Goal: Check status: Check status

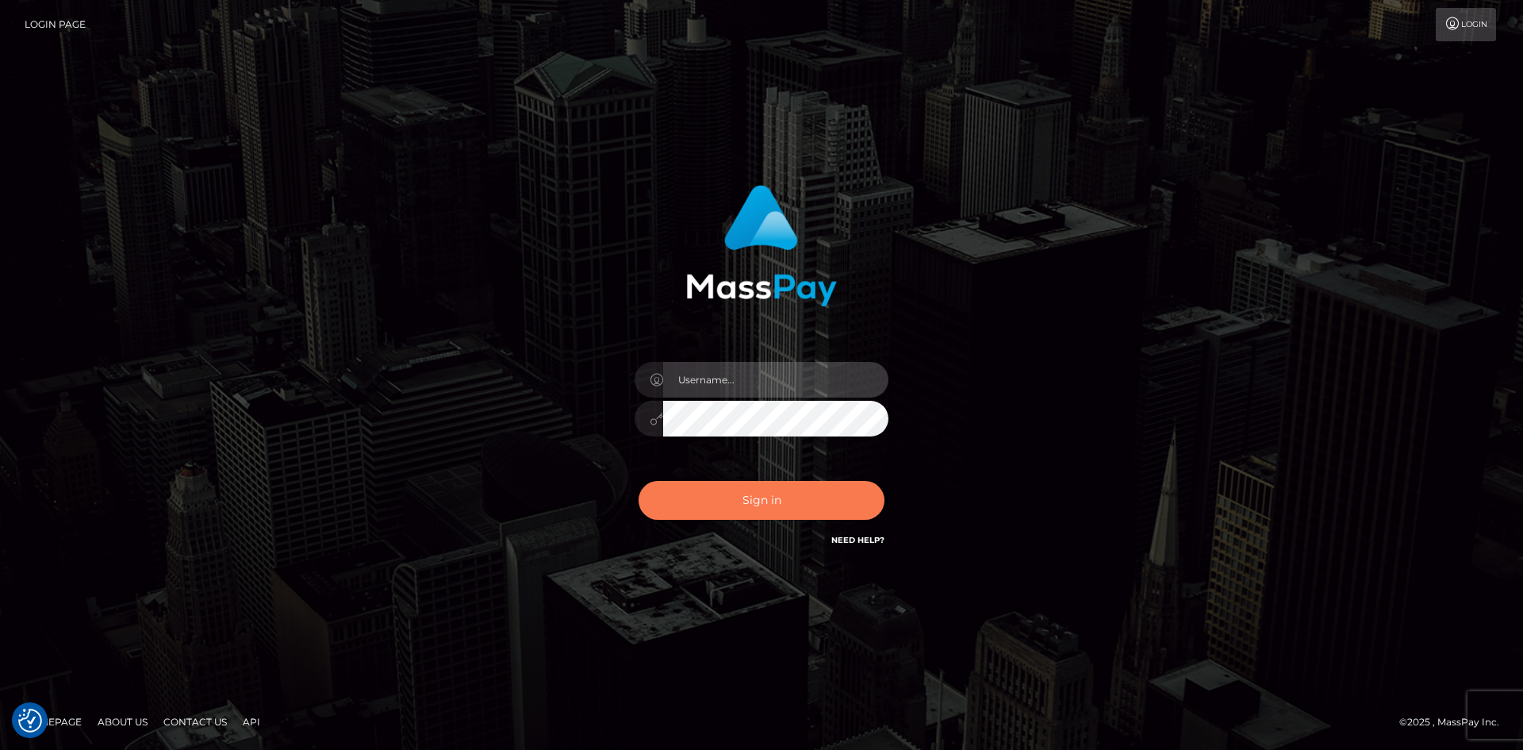
type input "alexstef"
click at [734, 497] on button "Sign in" at bounding box center [762, 500] width 246 height 39
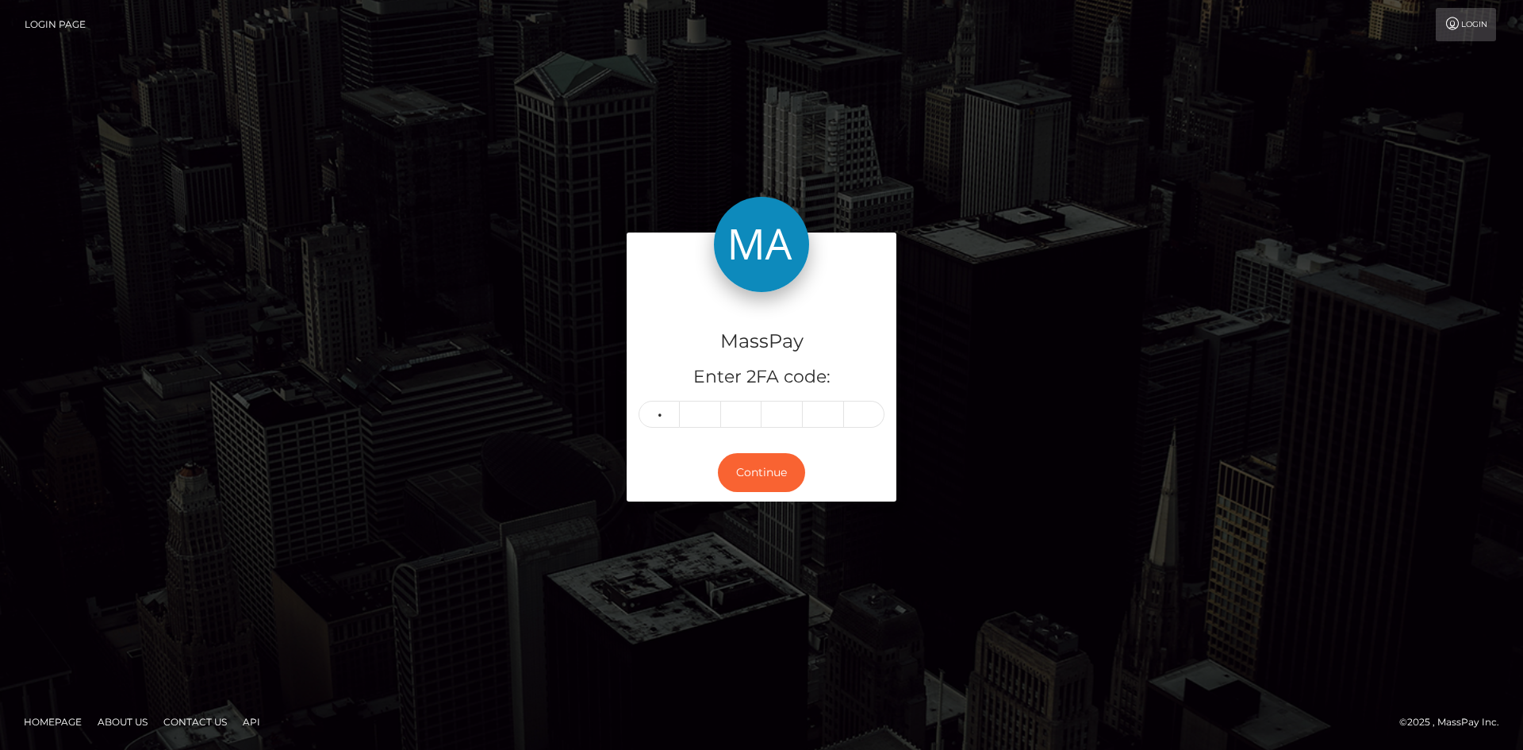
type input "0"
type input "1"
type input "8"
type input "2"
type input "9"
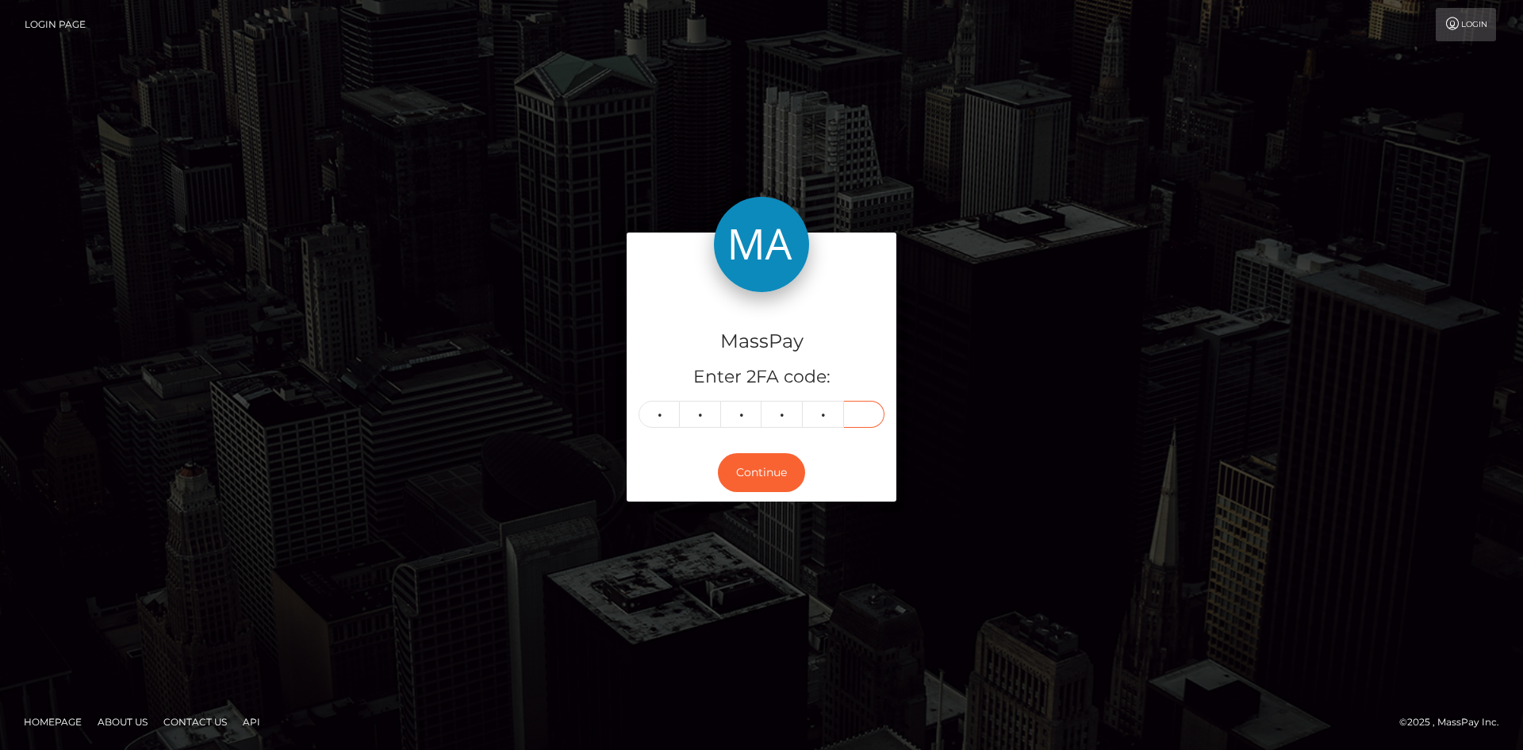
type input "9"
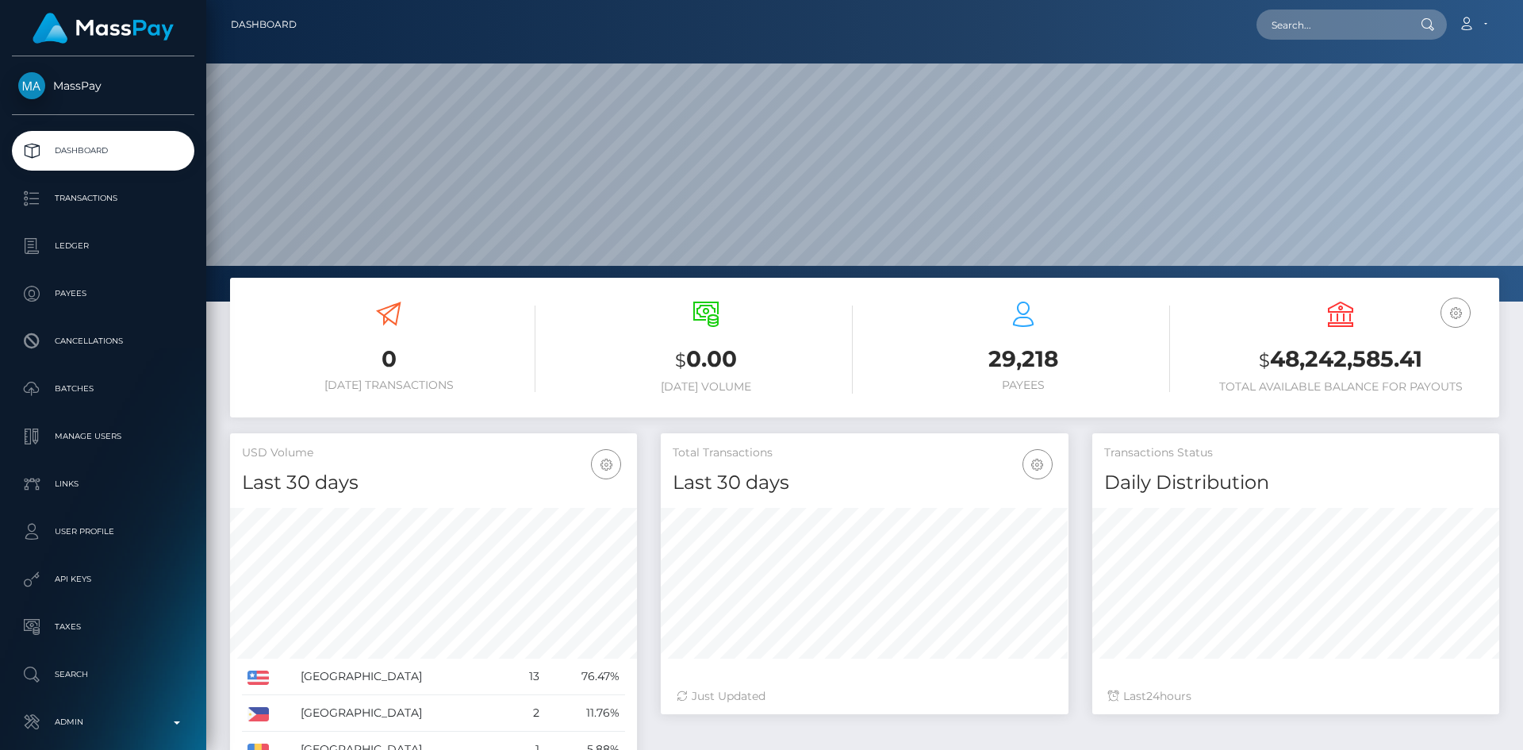
scroll to position [282, 408]
click at [1378, 21] on input "text" at bounding box center [1331, 25] width 149 height 30
paste input "MSP49c5fce19e47c3d"
type input "MSP49c5fce19e47c3d"
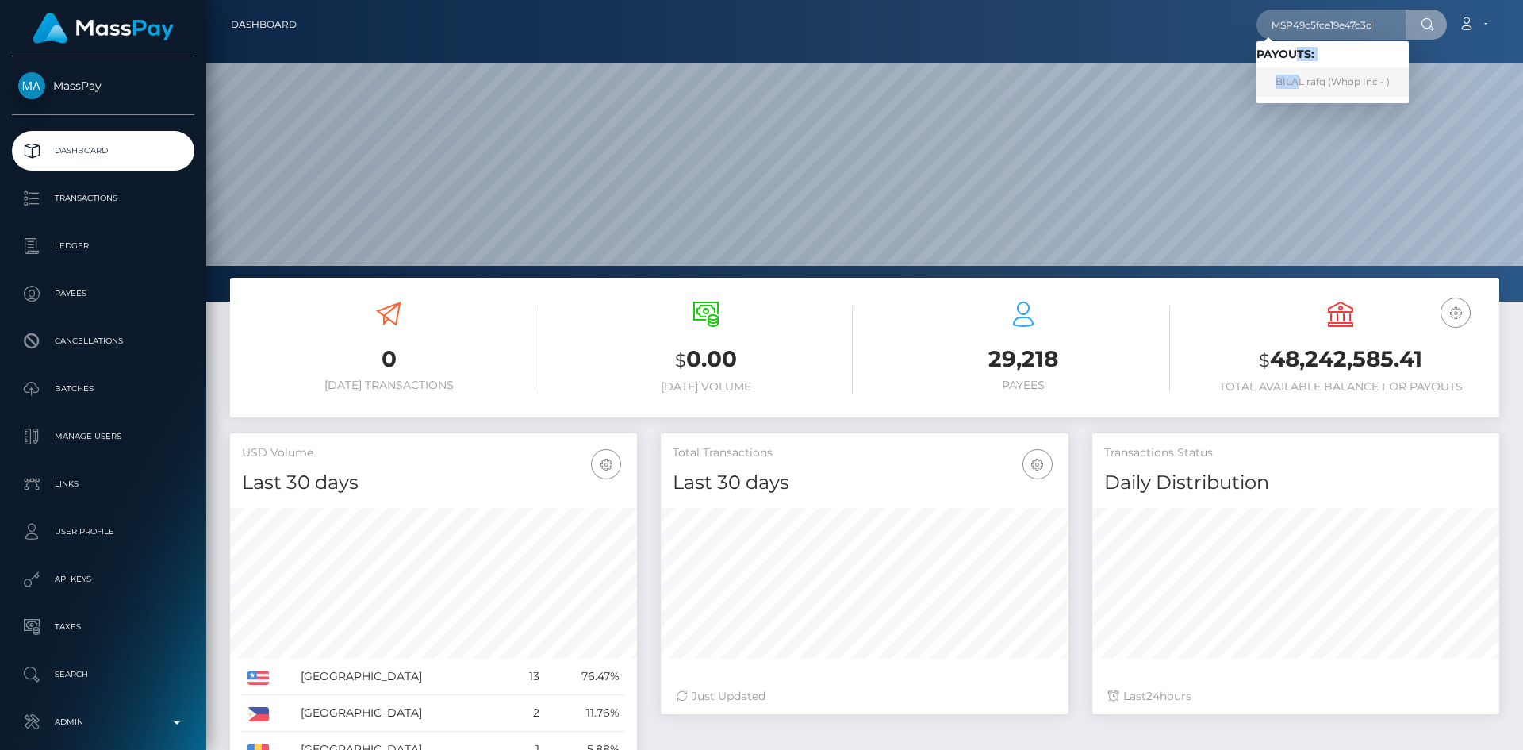
click at [1303, 67] on span "Payouts: BILAL rafq (Whop Inc - )" at bounding box center [1333, 72] width 152 height 49
click at [1336, 40] on div "MSP49c5fce19e47c3d Loading... Loading... Payouts: BILAL rafq (Whop Inc - ) Acco…" at bounding box center [903, 24] width 1189 height 33
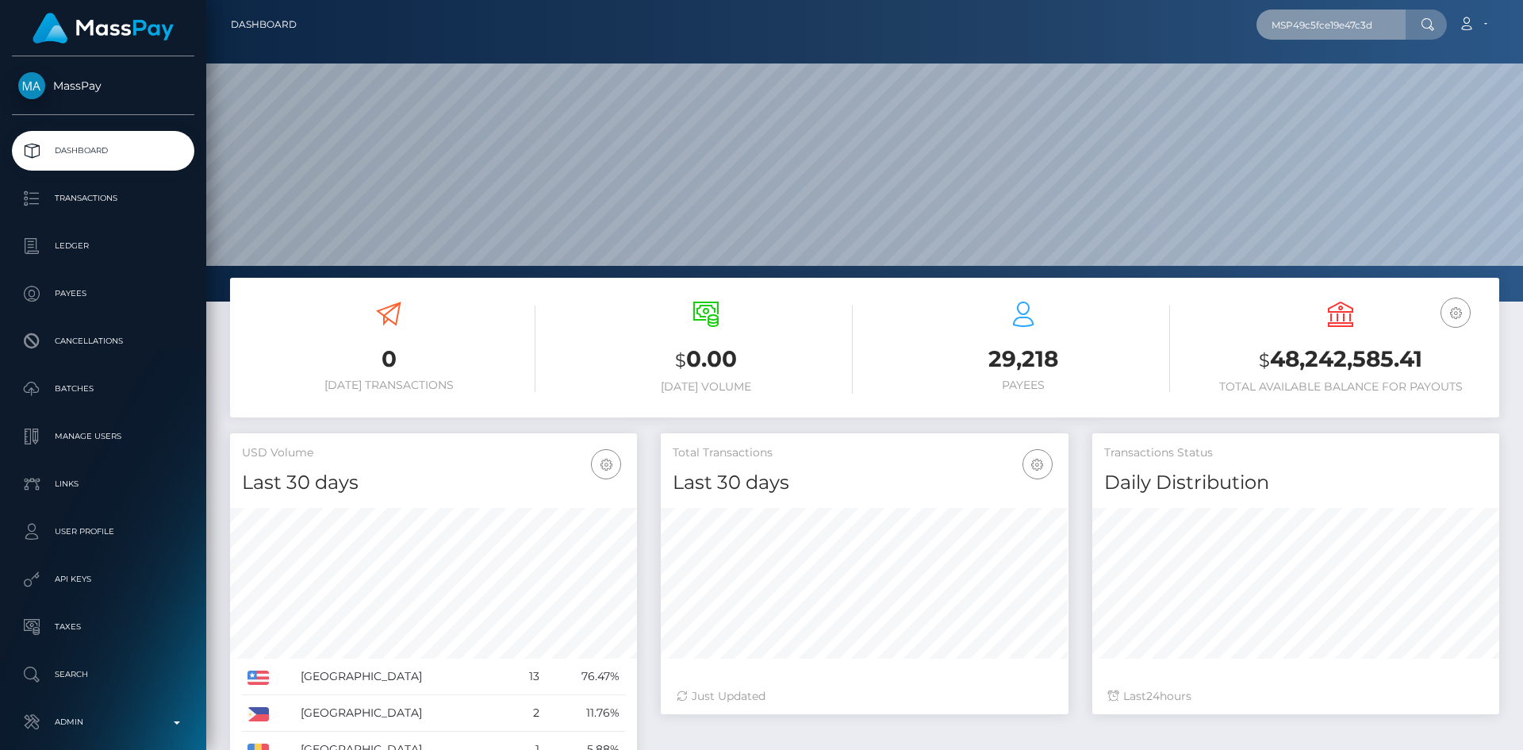
click at [1335, 30] on input "MSP49c5fce19e47c3d" at bounding box center [1331, 25] width 149 height 30
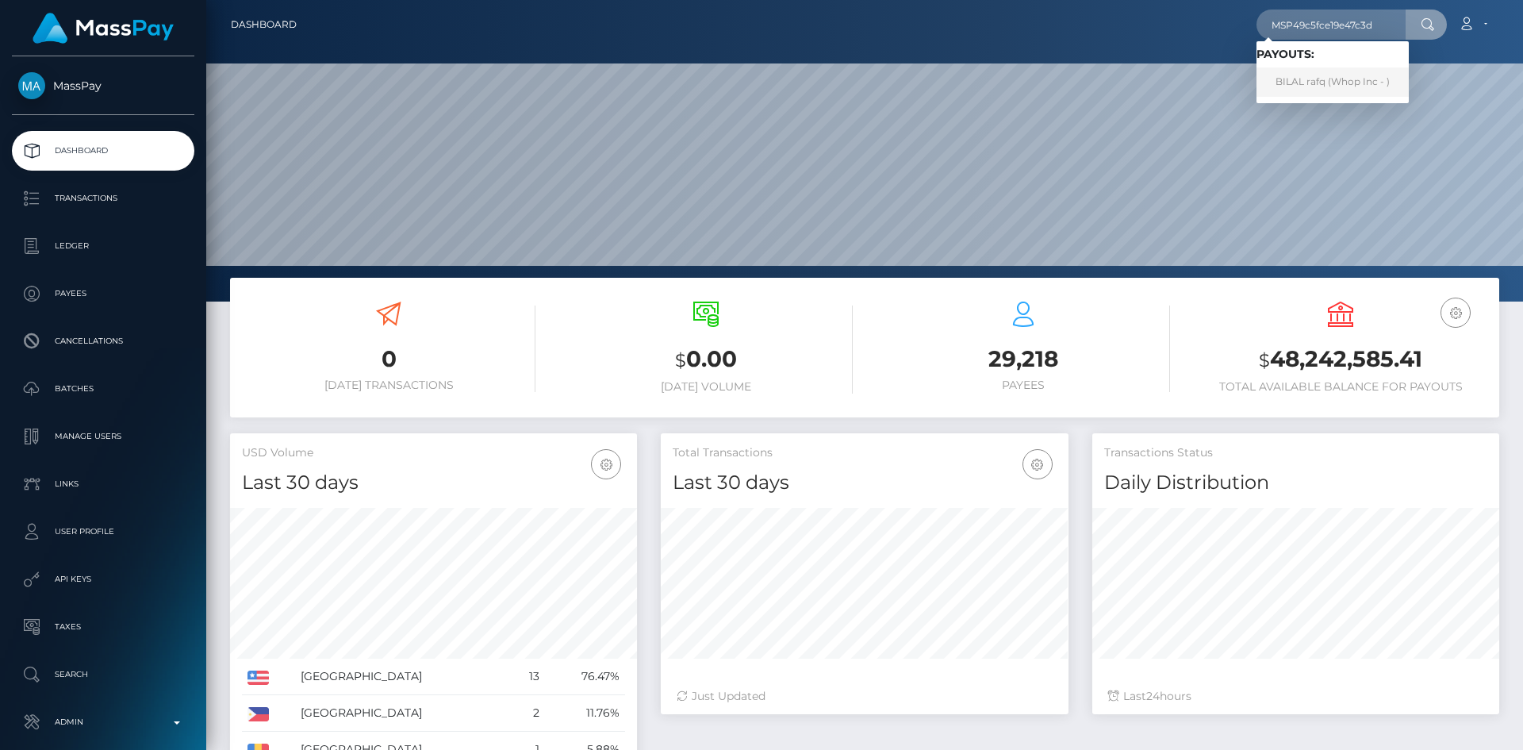
click at [1323, 90] on link "BILAL rafq (Whop Inc - )" at bounding box center [1333, 81] width 152 height 29
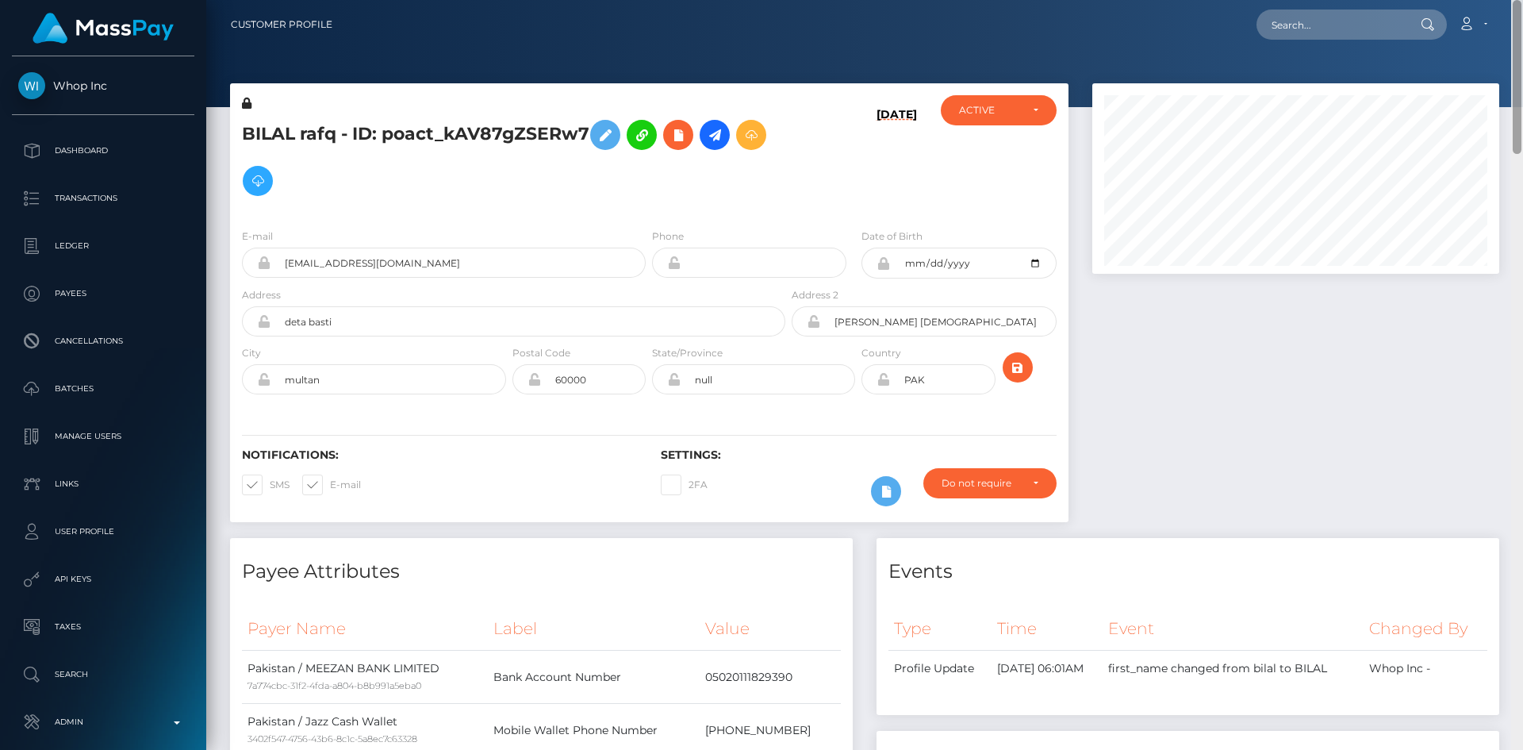
scroll to position [750, 0]
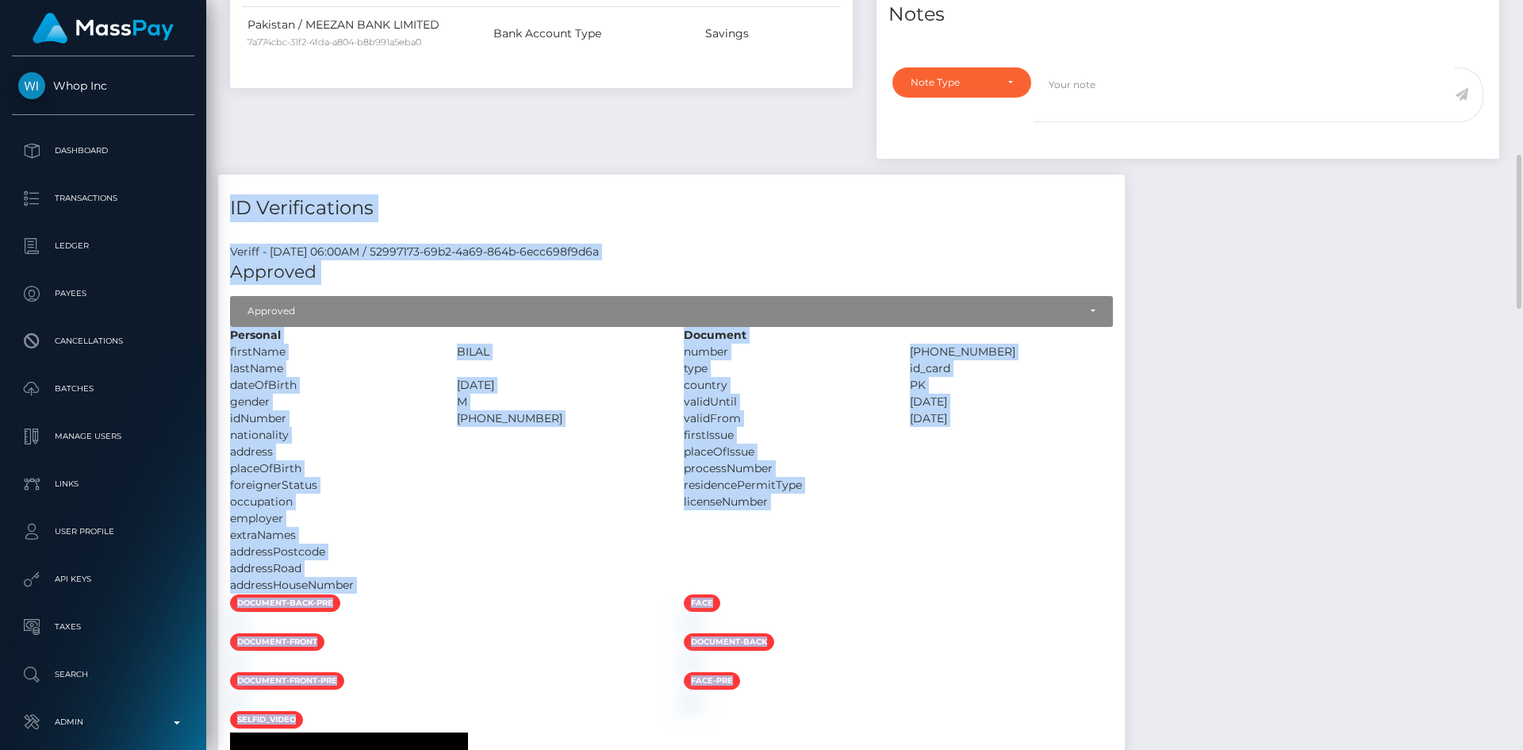
drag, startPoint x: 1522, startPoint y: 78, endPoint x: 1510, endPoint y: 170, distance: 92.8
click at [1510, 170] on div "Customer Profile Loading... Loading..." at bounding box center [864, 375] width 1317 height 750
click at [1125, 182] on div "ID Verifications" at bounding box center [671, 199] width 907 height 48
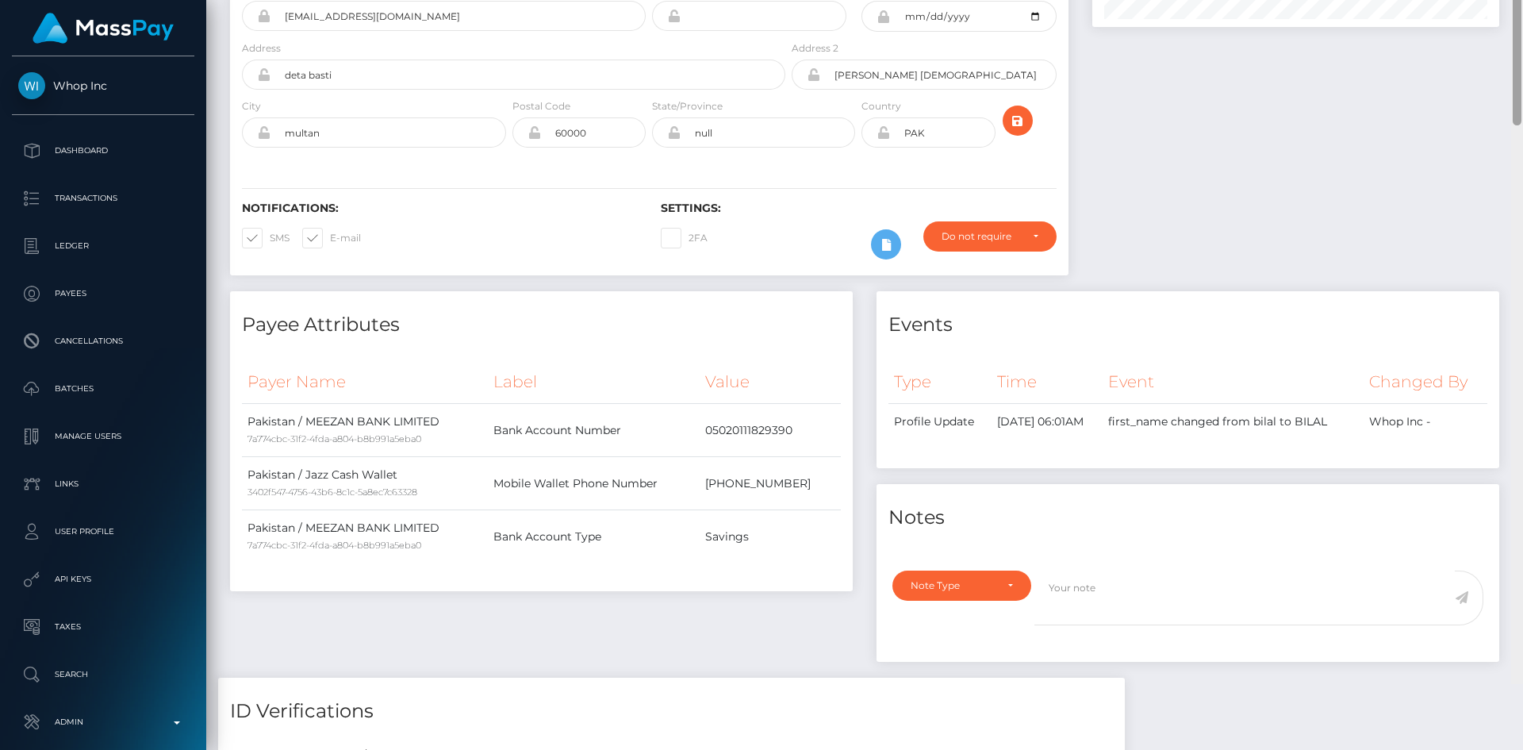
scroll to position [0, 0]
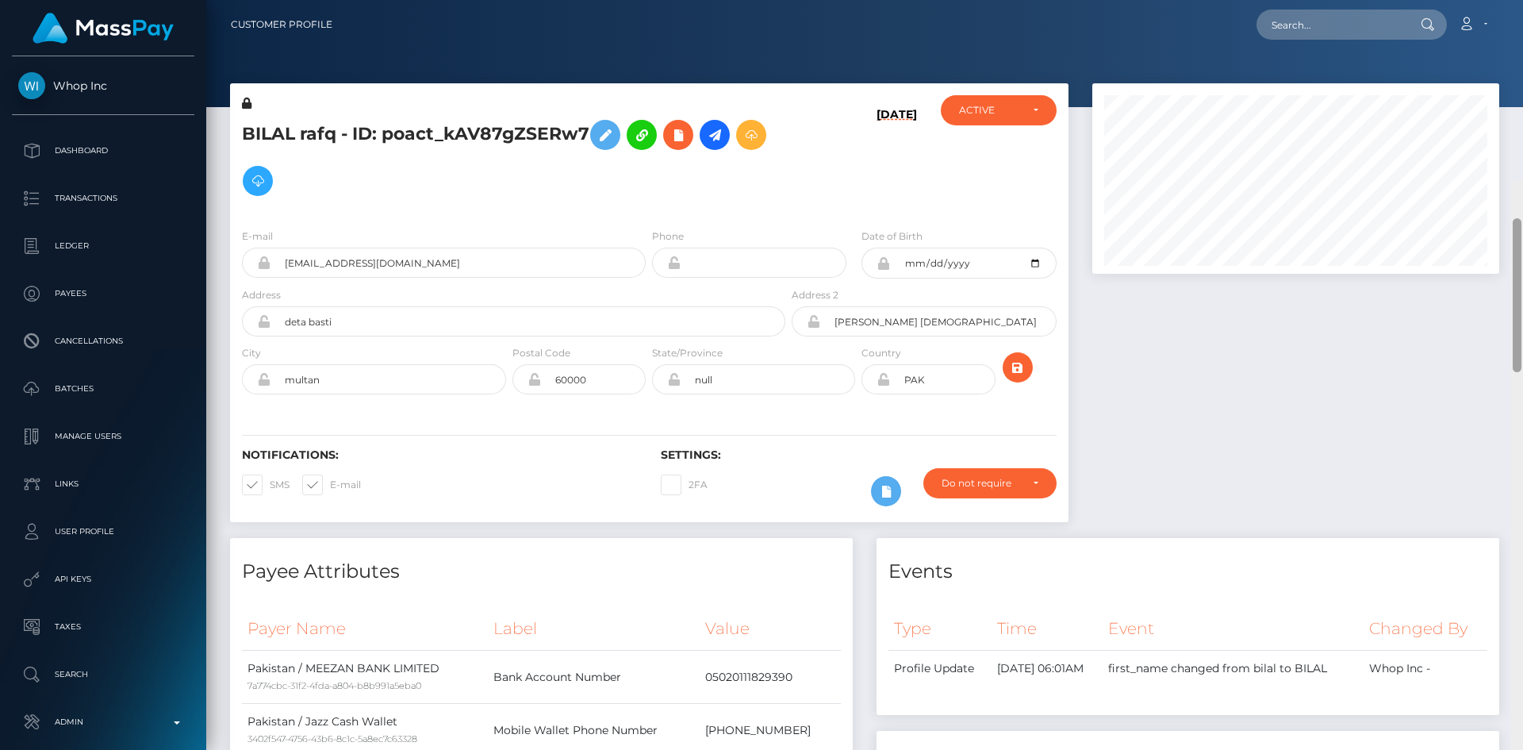
drag, startPoint x: 1519, startPoint y: 177, endPoint x: 1518, endPoint y: -69, distance: 246.0
click at [1518, 0] on html "Whop Inc Dashboard Transactions Ledger Payees Cancellations Links" at bounding box center [761, 375] width 1523 height 750
click at [1306, 29] on input "text" at bounding box center [1331, 25] width 149 height 30
paste input "poact_WAWsycWuPZkm"
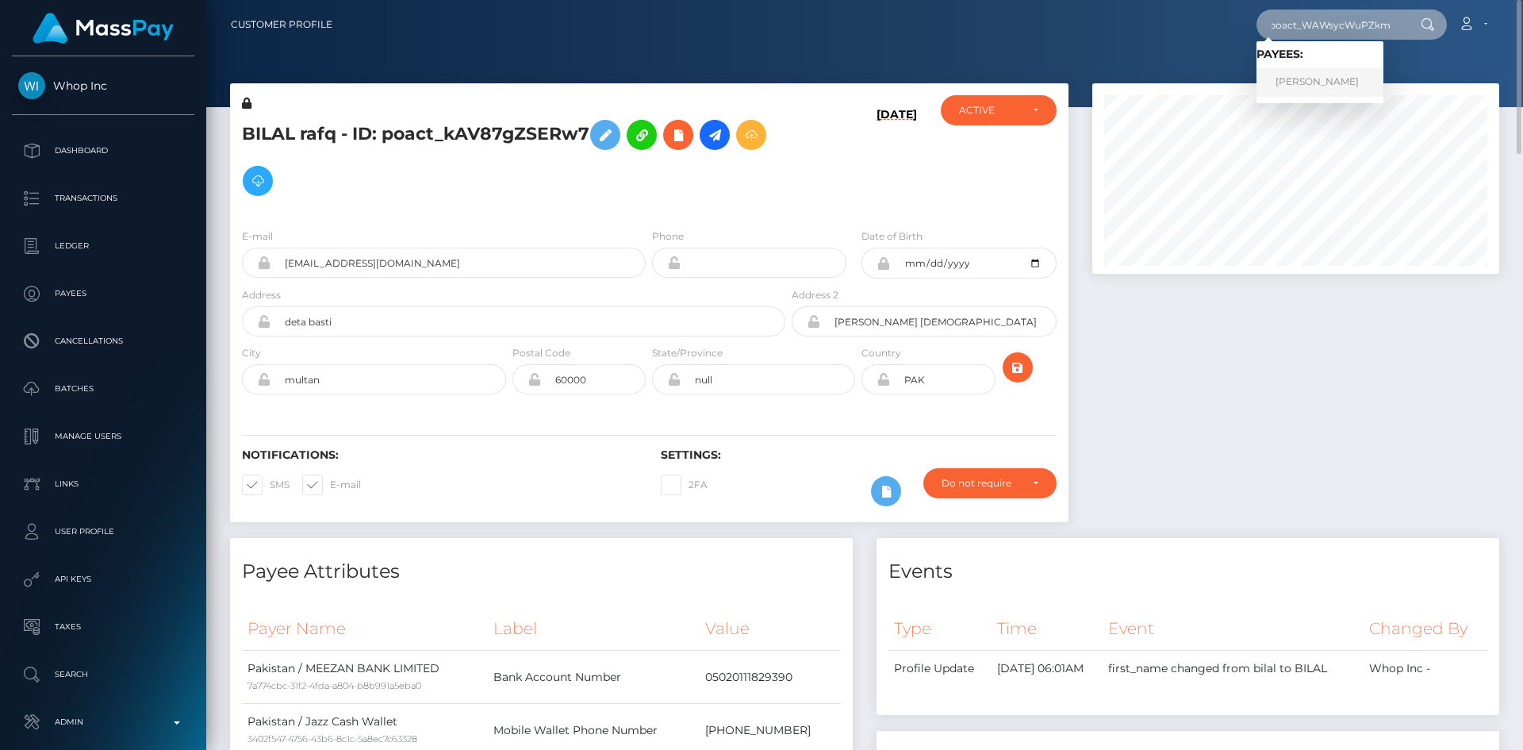
type input "poact_WAWsycWuPZkm"
click at [1335, 79] on link "Michalis Kavousakis" at bounding box center [1320, 81] width 127 height 29
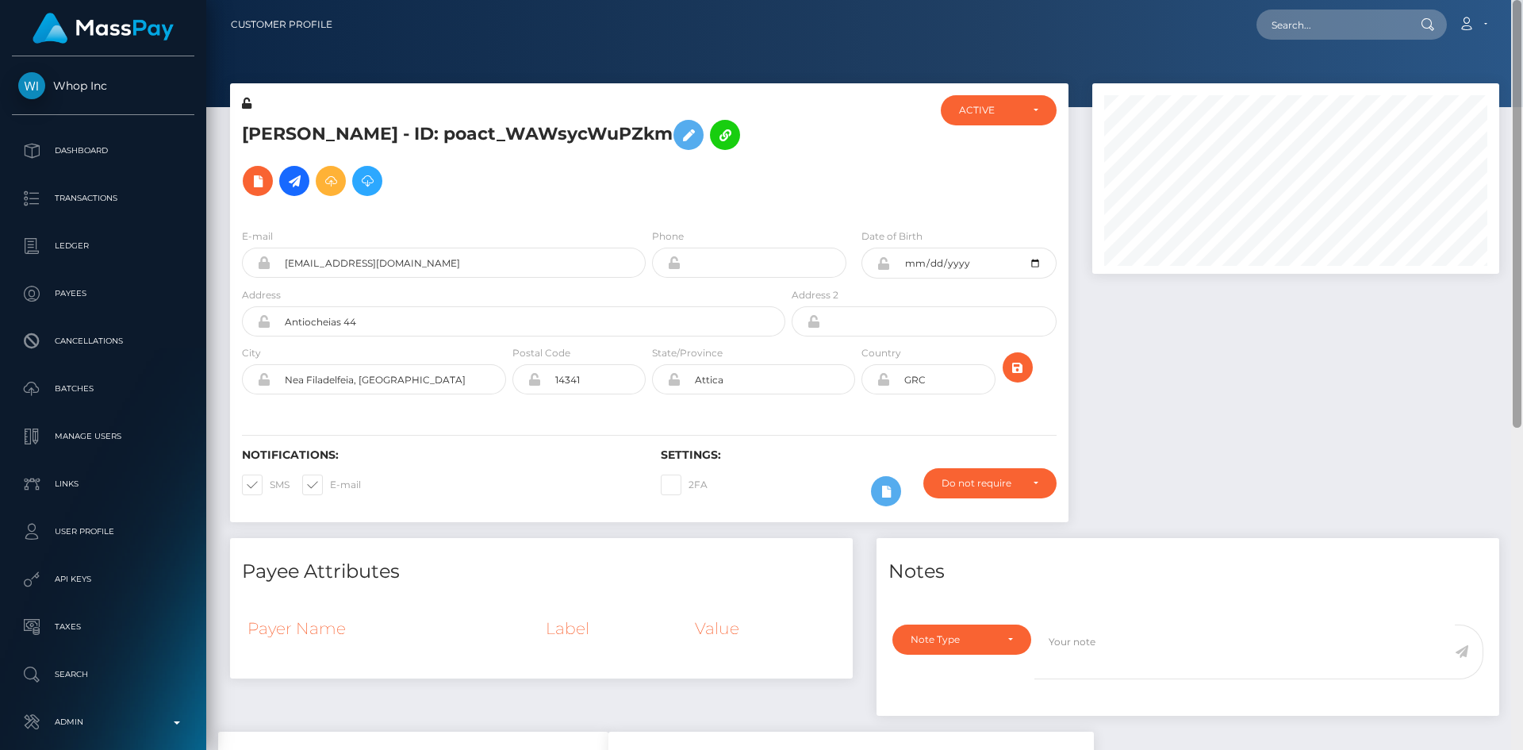
drag, startPoint x: 1519, startPoint y: 138, endPoint x: 1517, endPoint y: 6, distance: 132.5
click at [1523, 9] on div "Customer Profile Loading... Loading..." at bounding box center [864, 375] width 1317 height 750
click at [1288, 20] on input "text" at bounding box center [1331, 25] width 149 height 30
paste input "poact_hc4fti9QUBHy"
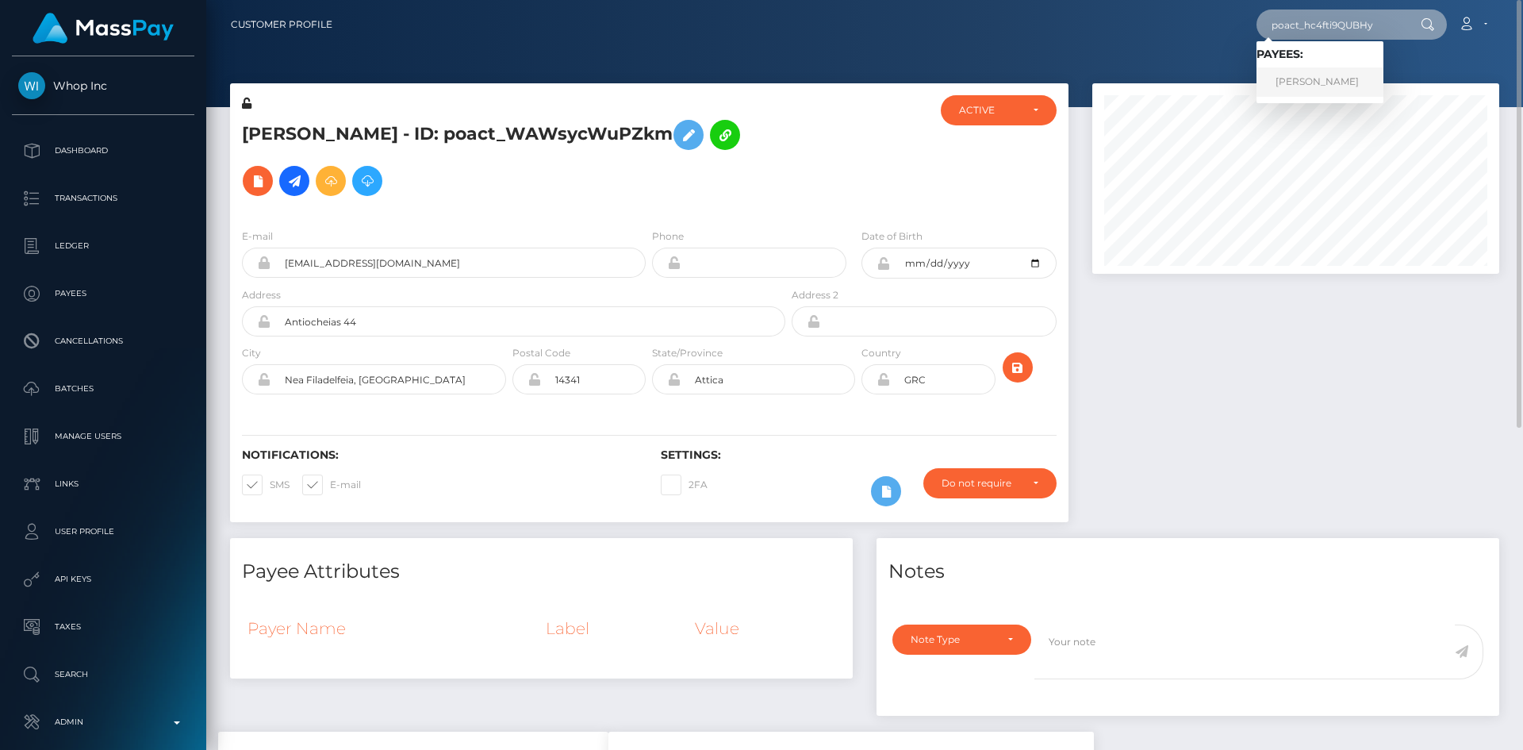
type input "poact_hc4fti9QUBHy"
click at [1319, 83] on link "[PERSON_NAME]" at bounding box center [1320, 81] width 127 height 29
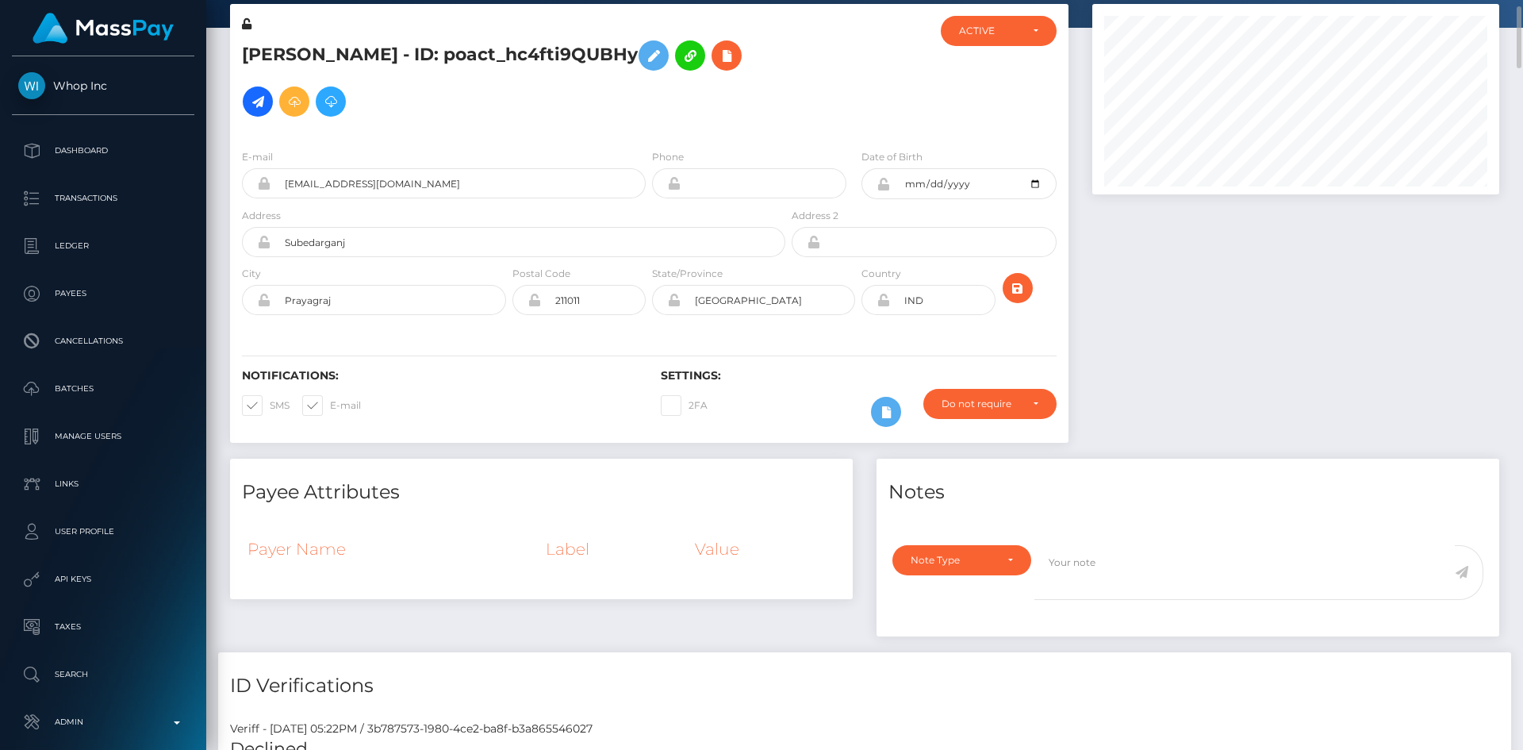
scroll to position [159, 0]
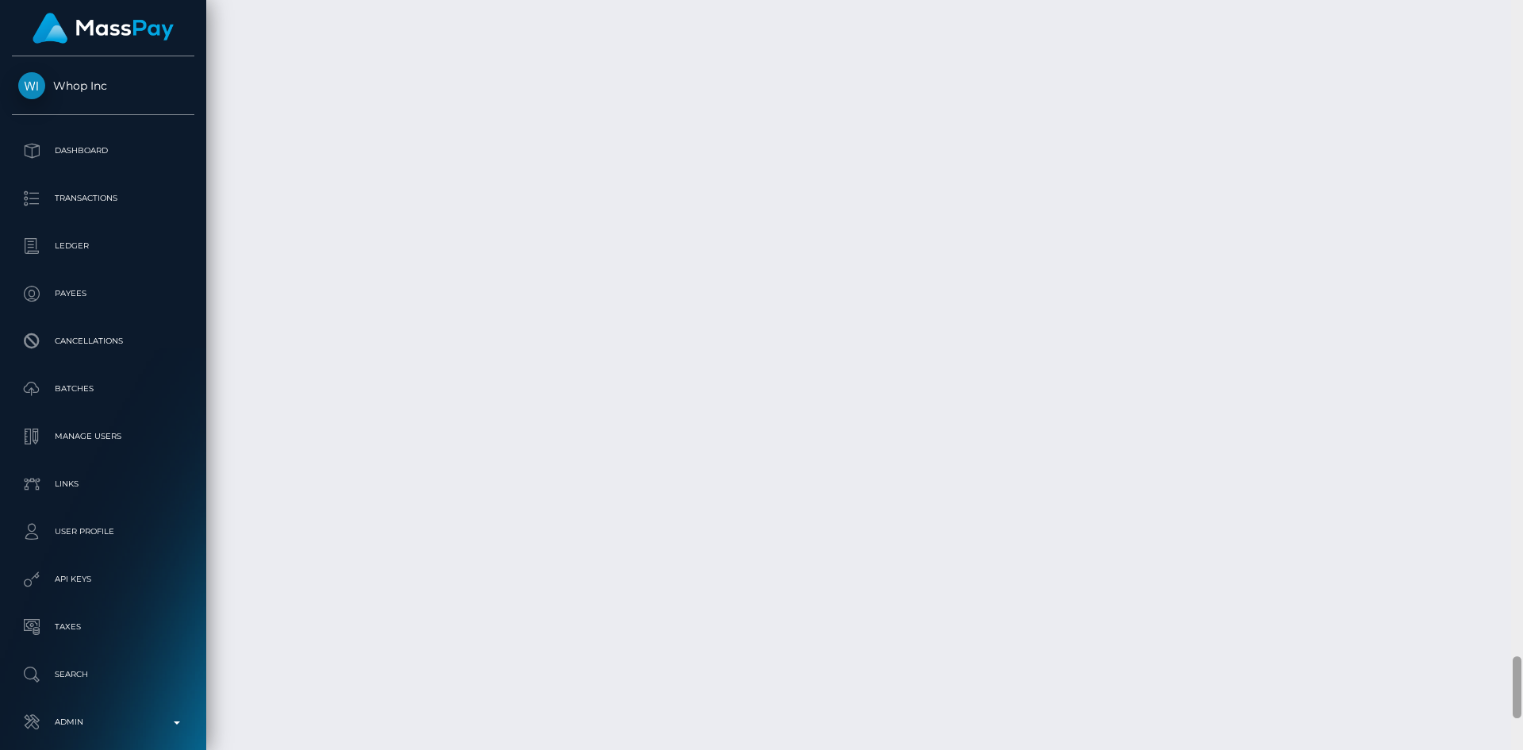
drag, startPoint x: 1515, startPoint y: 35, endPoint x: 1496, endPoint y: 666, distance: 631.8
click at [1477, 674] on div "Customer Profile Loading... Loading..." at bounding box center [864, 375] width 1317 height 750
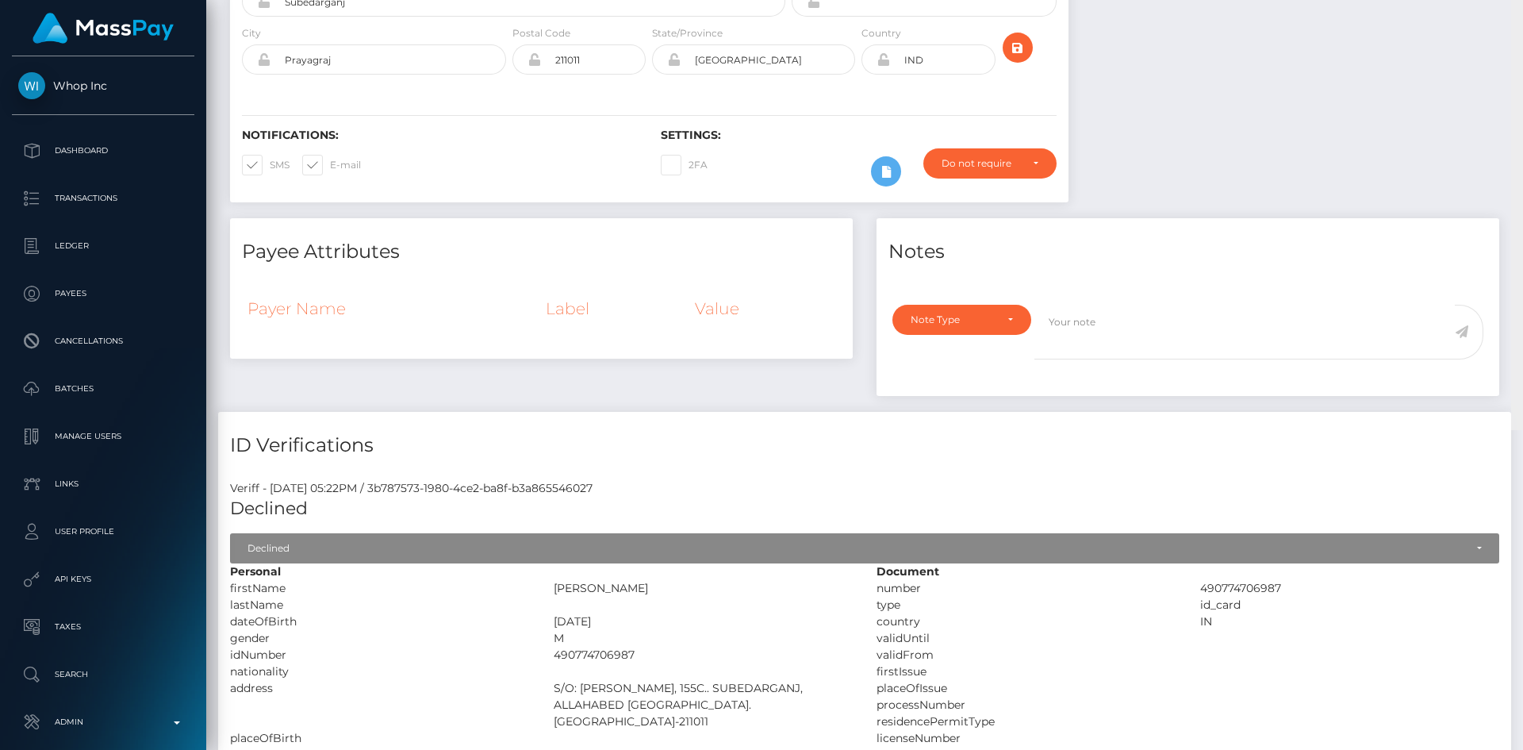
scroll to position [0, 0]
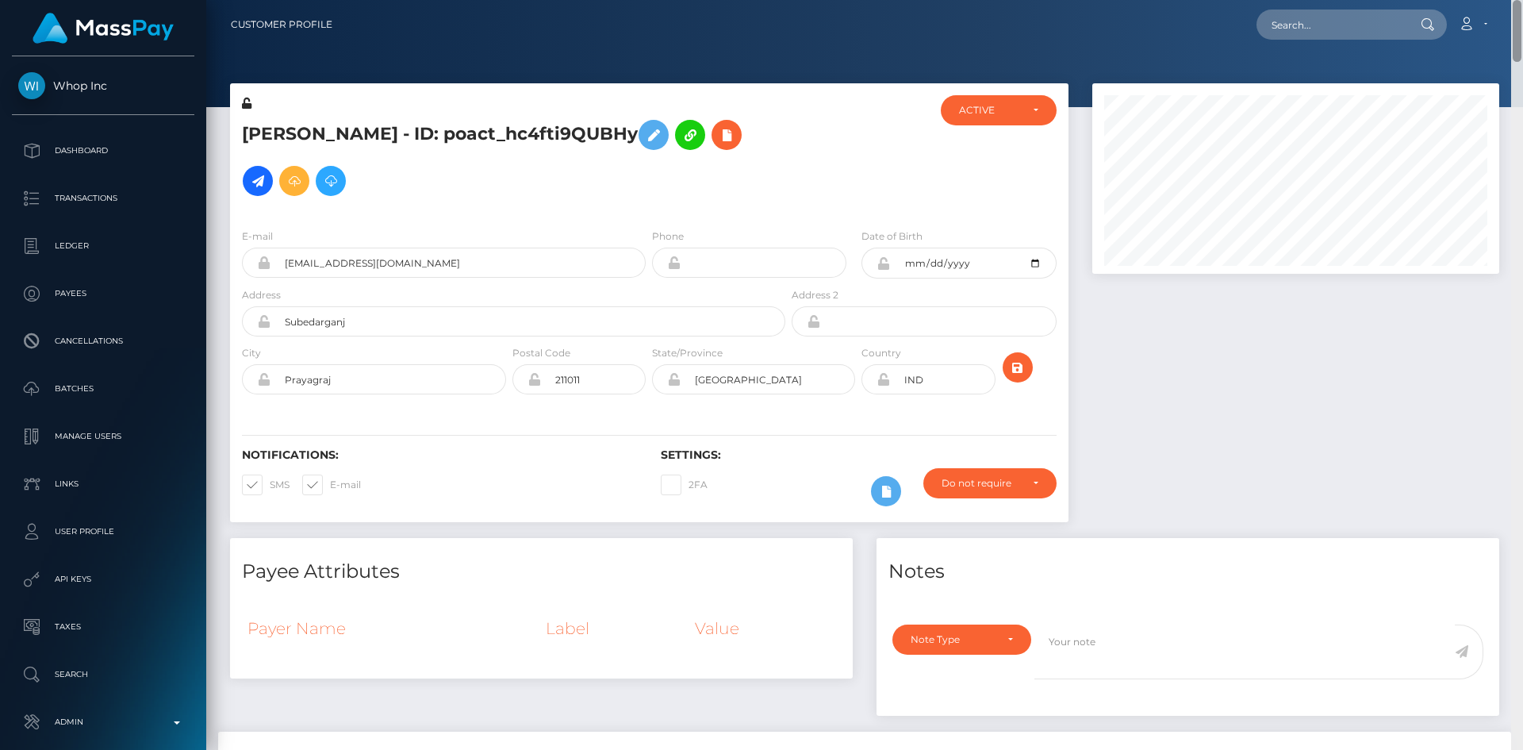
drag, startPoint x: 1519, startPoint y: 677, endPoint x: 1476, endPoint y: -69, distance: 747.0
click at [1476, 0] on html "Whop Inc Dashboard Transactions Ledger Payees Cancellations Links" at bounding box center [761, 375] width 1523 height 750
click at [1351, 21] on input "text" at bounding box center [1331, 25] width 149 height 30
paste input "18ba7948-9be6-4568-aa81-4ac5aea992de"
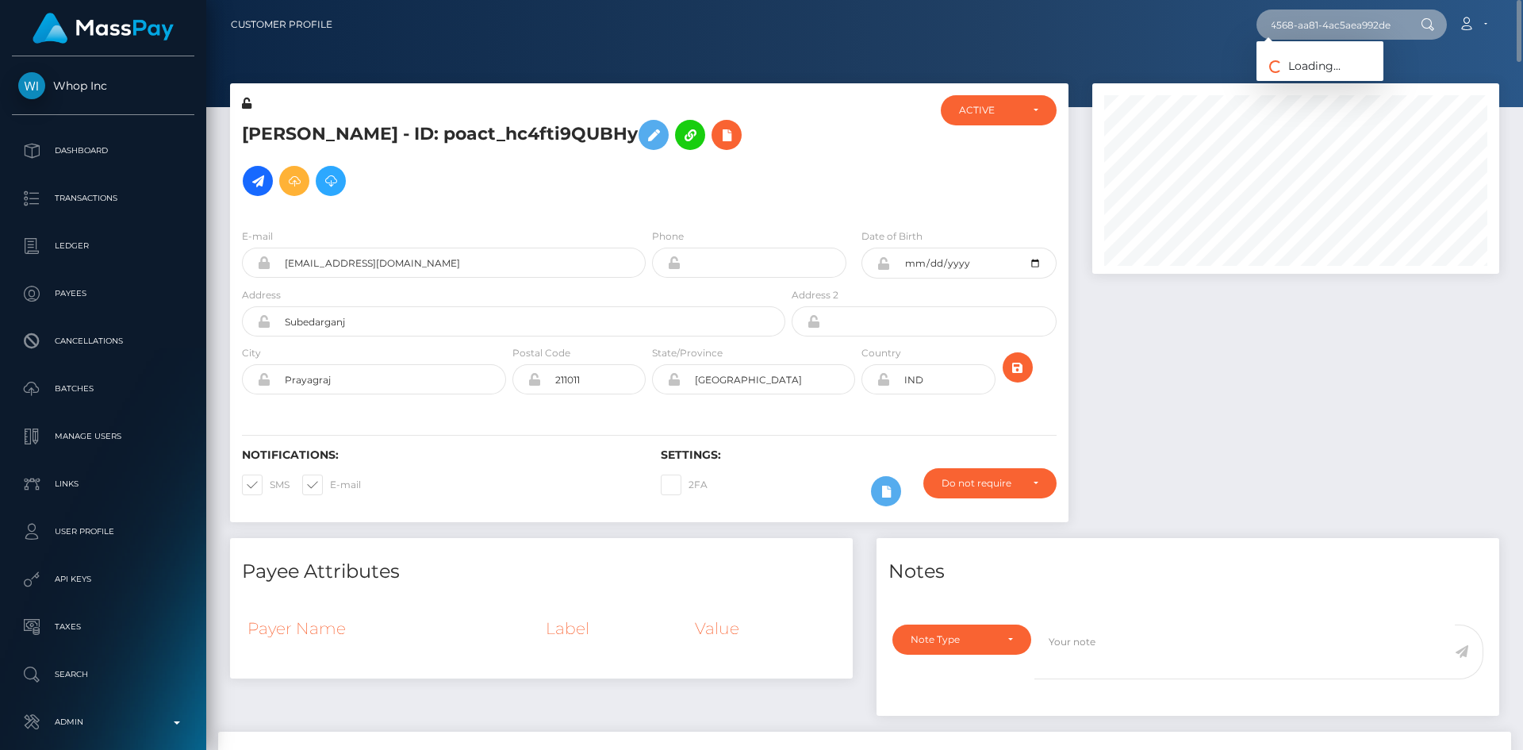
type input "18ba7948-9be6-4568-aa81-4ac5aea992de"
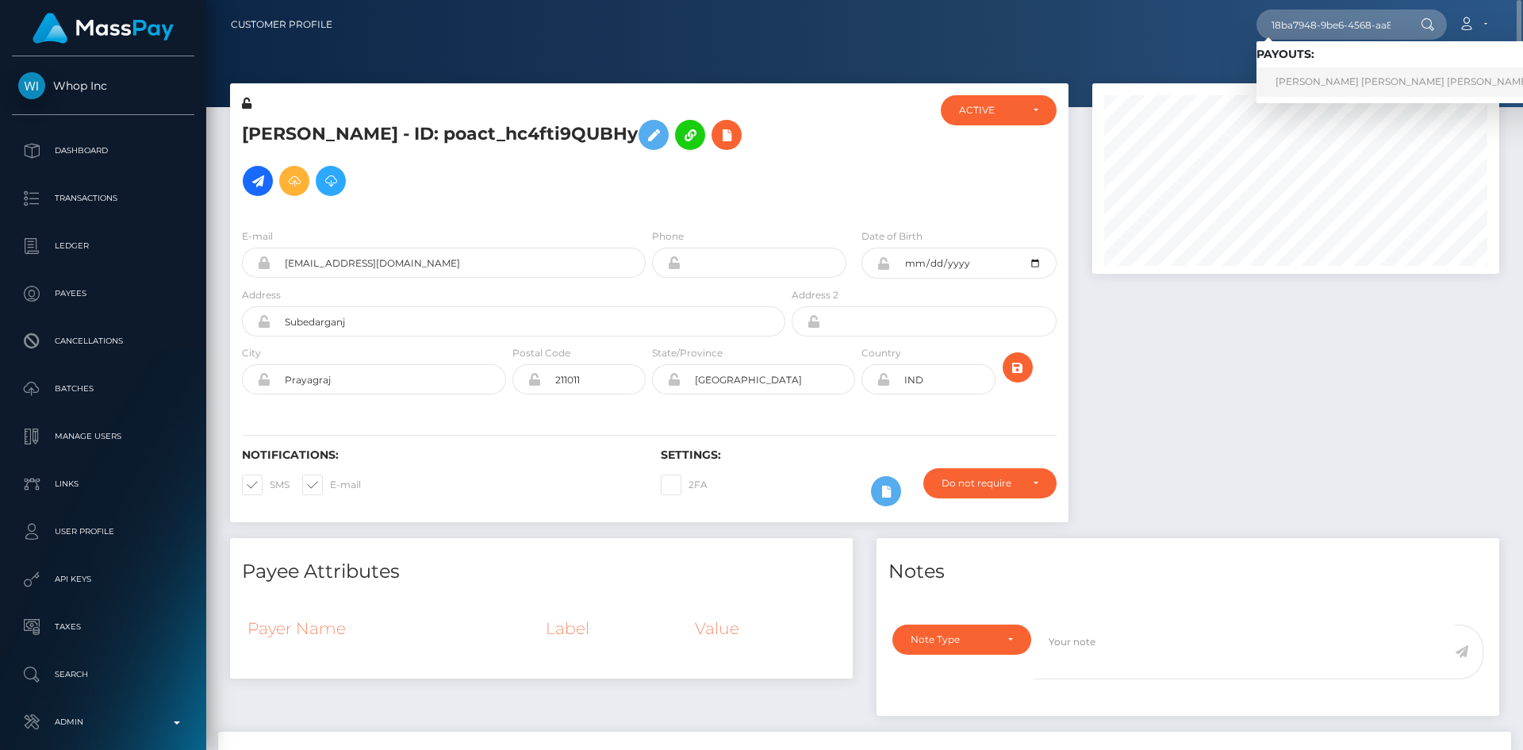
click at [1315, 82] on link "Catalina Isabel Casas Mel (Select Media LLC - )" at bounding box center [1452, 81] width 390 height 29
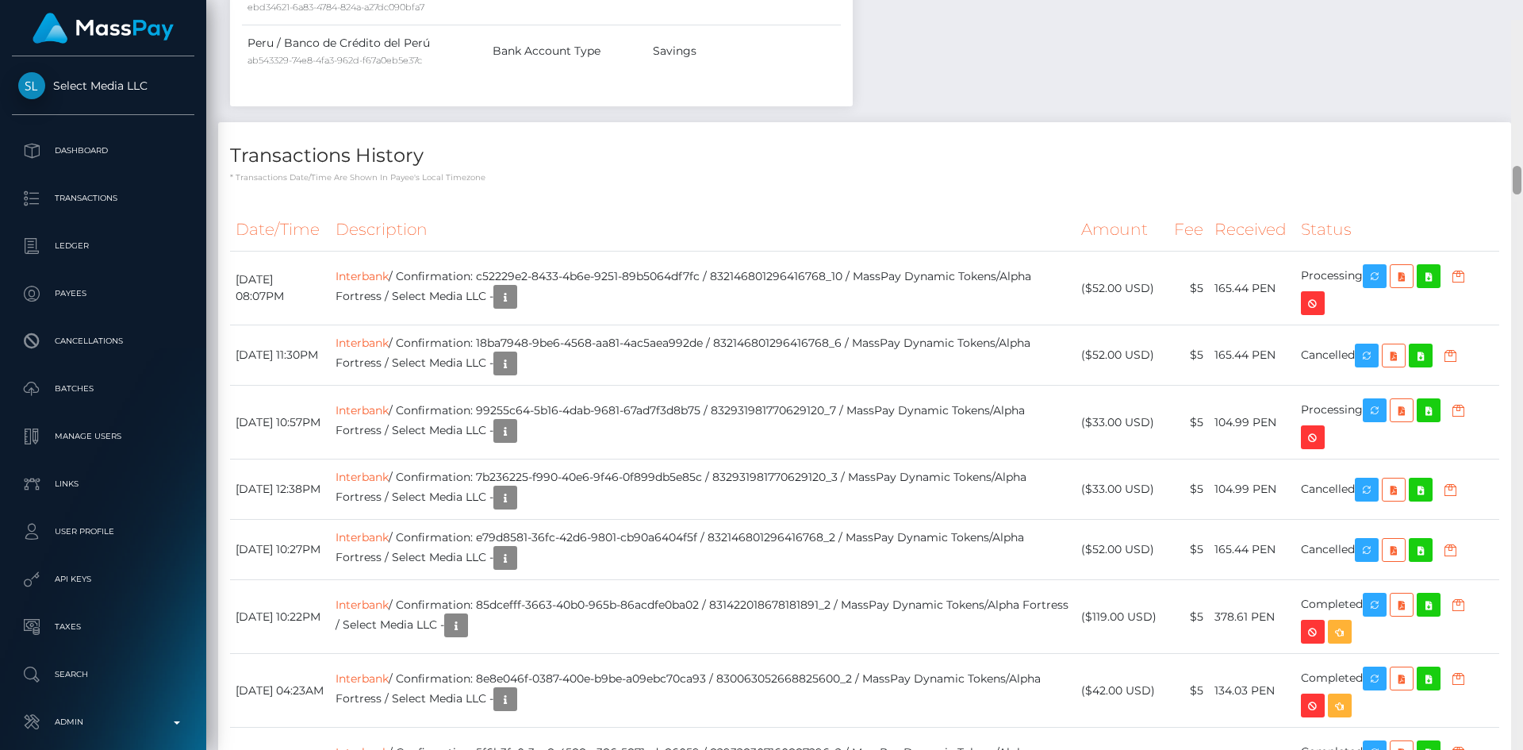
scroll to position [3764, 0]
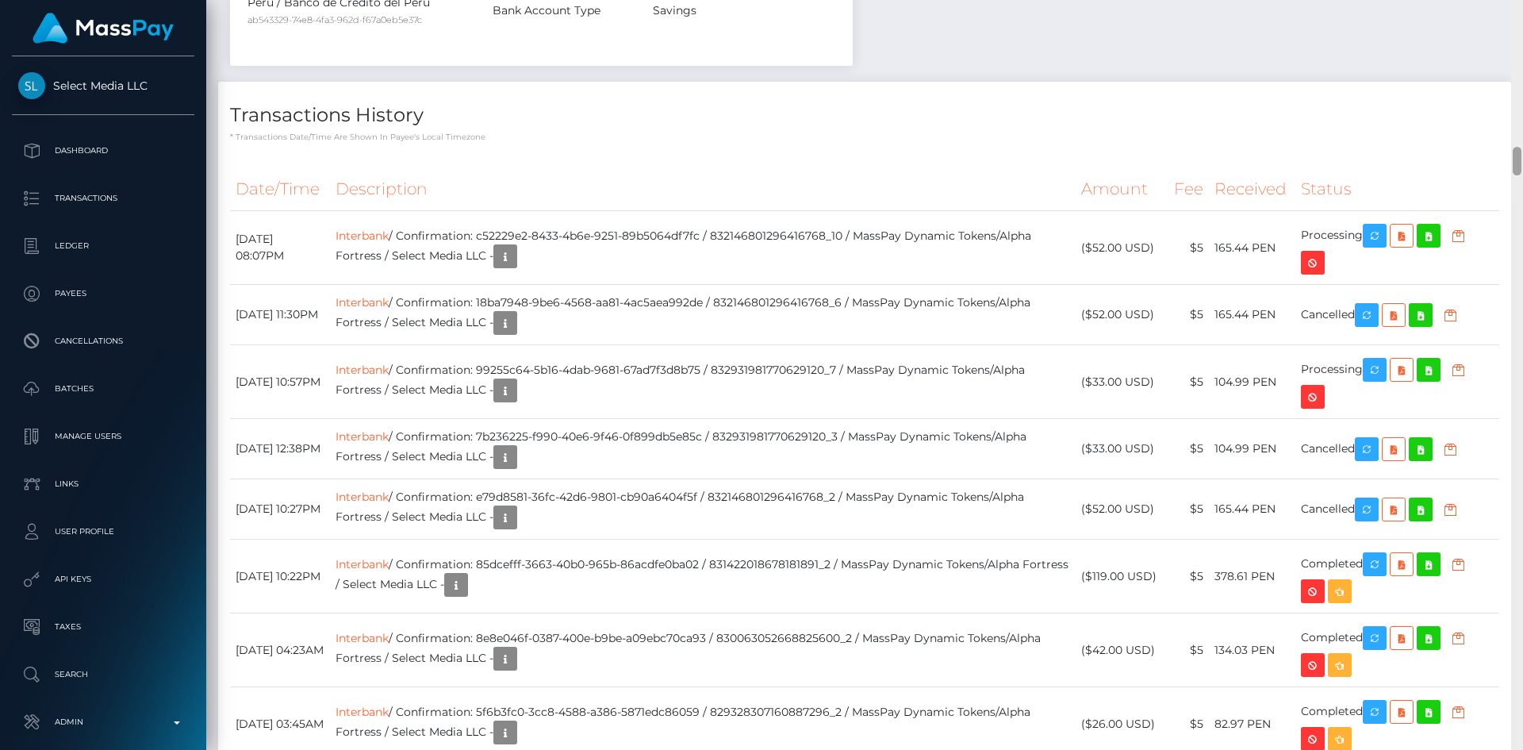
drag, startPoint x: 1515, startPoint y: 18, endPoint x: 1511, endPoint y: 159, distance: 141.3
click at [1511, 159] on div "Customer Profile Loading... Loading..." at bounding box center [864, 375] width 1317 height 750
drag, startPoint x: 758, startPoint y: 458, endPoint x: 531, endPoint y: 455, distance: 226.9
click at [531, 455] on td "Interbank / Confirmation: 7b236225-f990-40e6-9f46-0f899db5e85c / 83293198177062…" at bounding box center [703, 449] width 746 height 60
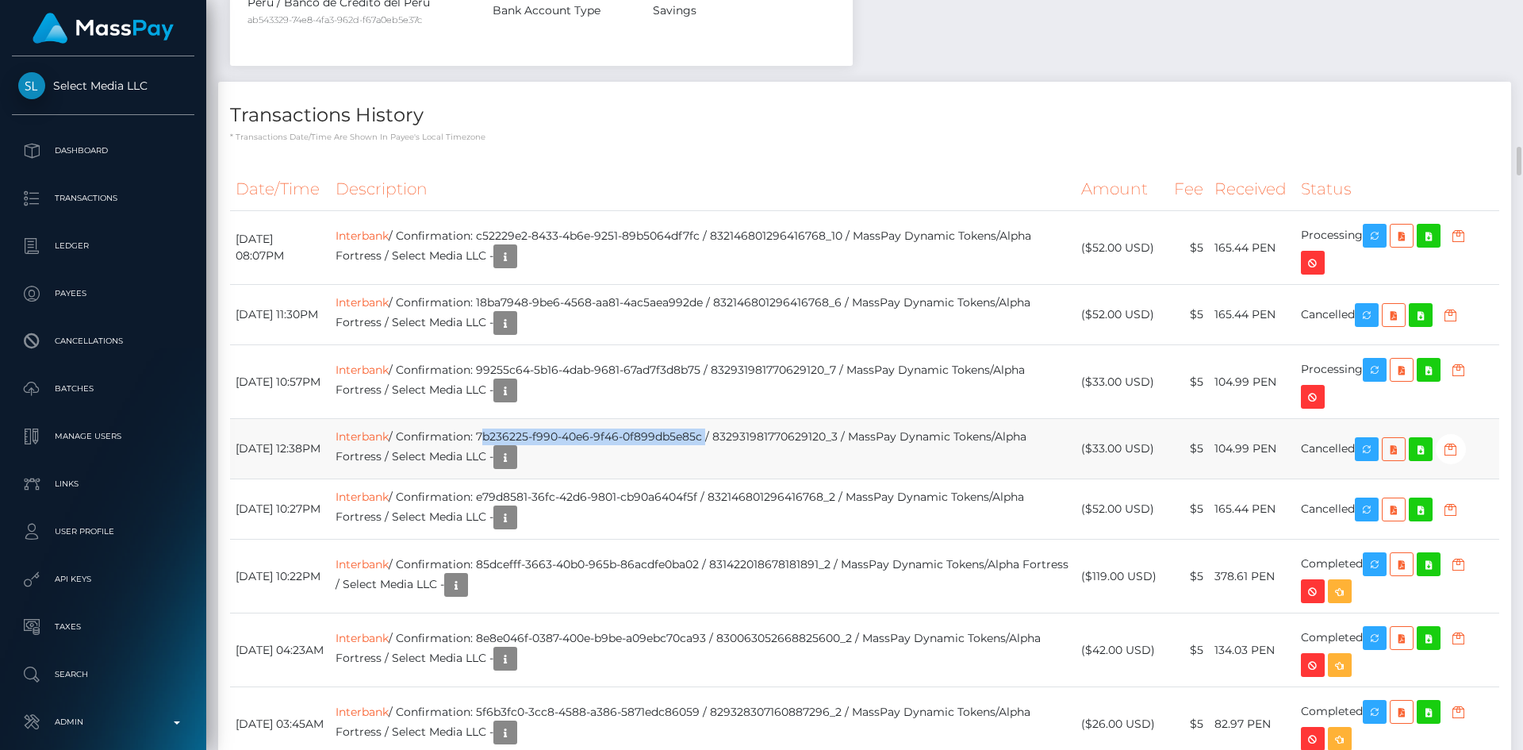
copy td "7b236225-f990-40e6-9f46-0f899db5e85c"
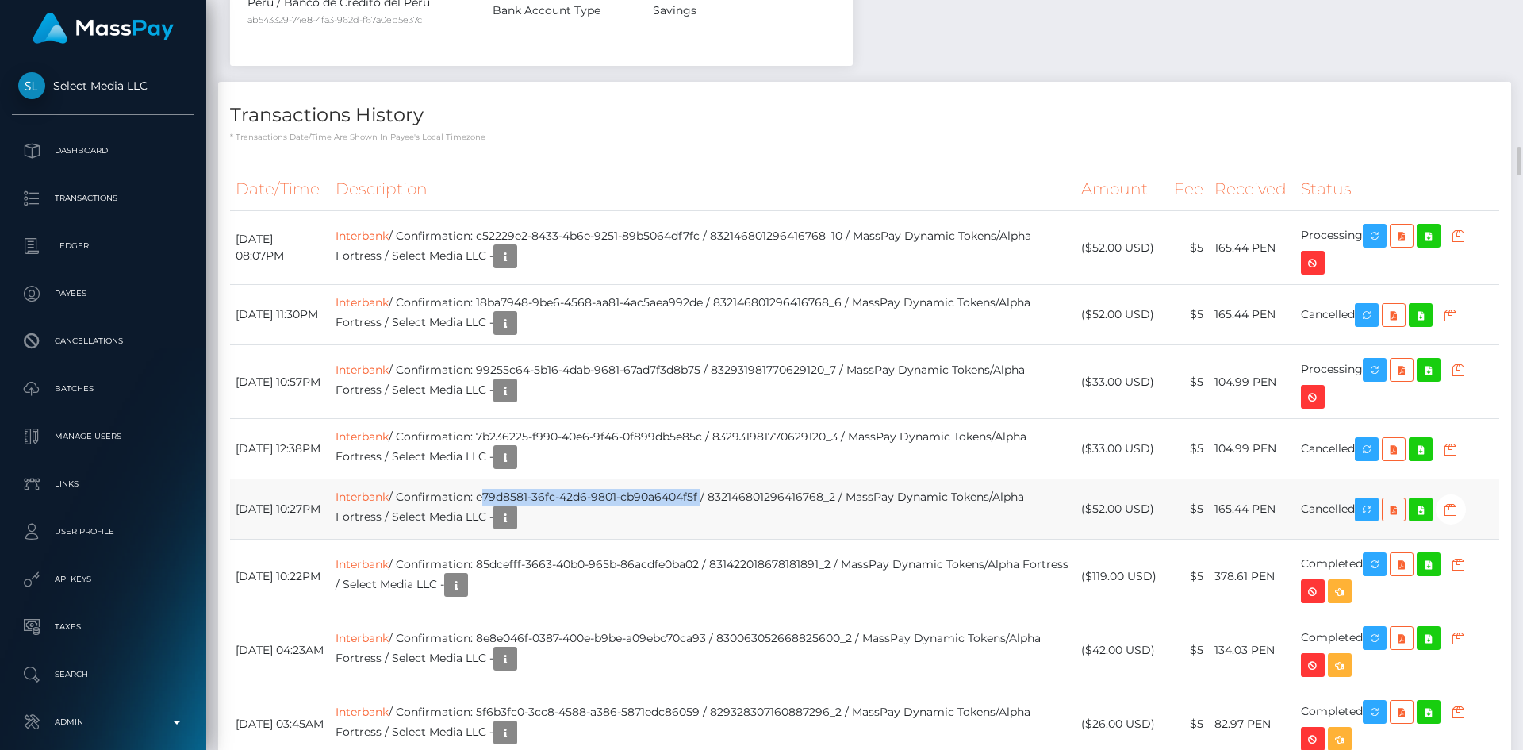
drag, startPoint x: 752, startPoint y: 517, endPoint x: 533, endPoint y: 510, distance: 219.1
click at [533, 510] on td "Interbank / Confirmation: e79d8581-36fc-42d6-9801-cb90a6404f5f / 83214680129641…" at bounding box center [703, 509] width 746 height 60
copy td "e79d8581-36fc-42d6-9801-cb90a6404f5f"
click at [1350, 389] on td "Processing" at bounding box center [1398, 382] width 204 height 74
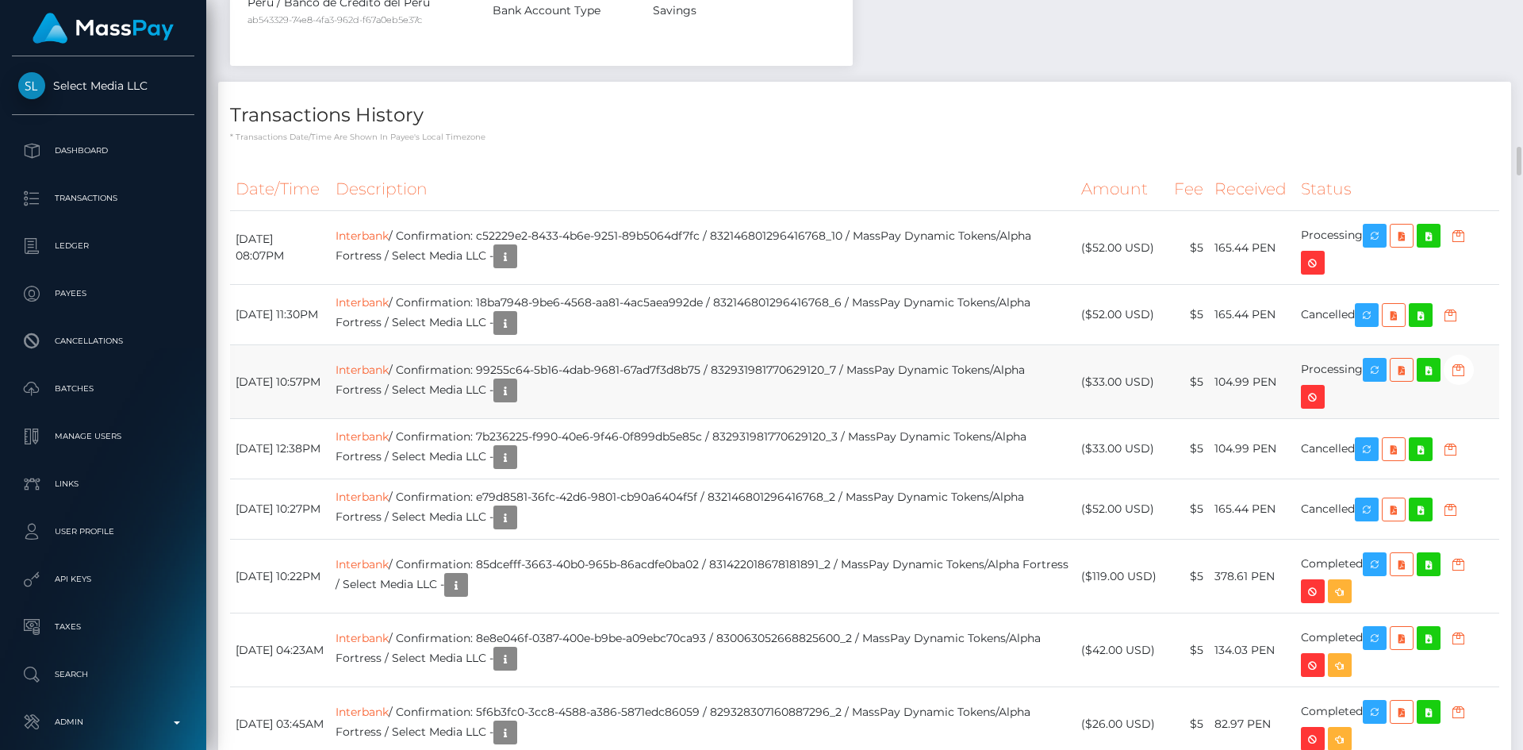
copy td "Processing"
drag, startPoint x: 757, startPoint y: 391, endPoint x: 533, endPoint y: 390, distance: 223.7
click at [533, 390] on td "Interbank / Confirmation: 99255c64-5b16-4dab-9681-67ad7f3d8b75 / 83293198177062…" at bounding box center [703, 382] width 746 height 74
copy td "99255c64-5b16-4dab-9681-67ad7f3d8b75"
drag, startPoint x: 755, startPoint y: 258, endPoint x: 532, endPoint y: 254, distance: 223.8
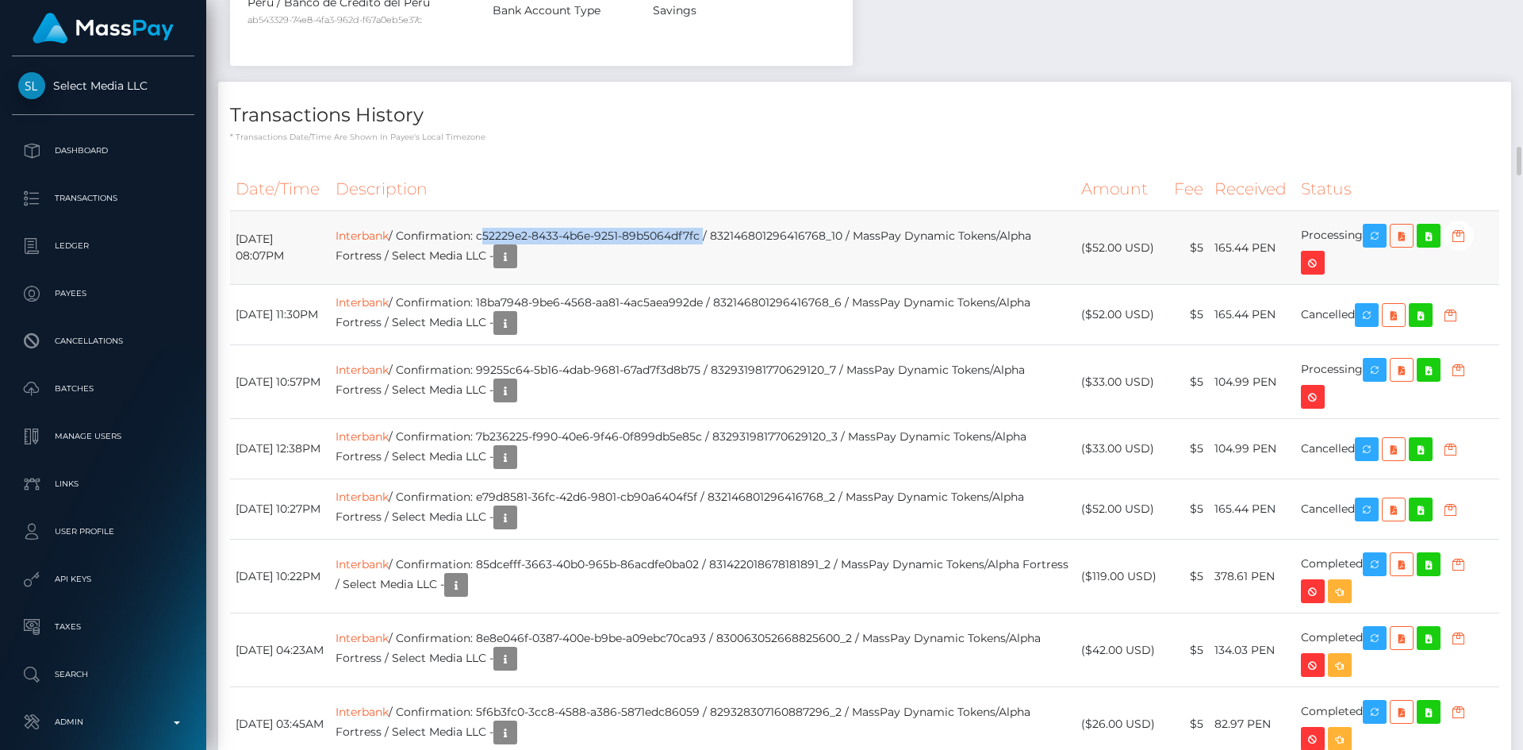
click at [532, 254] on td "Interbank / Confirmation: c52229e2-8433-4b6e-9251-89b5064df7fc / 83214680129641…" at bounding box center [703, 248] width 746 height 74
copy td "c52229e2-8433-4b6e-9251-89b5064df7fc"
